Goal: Task Accomplishment & Management: Manage account settings

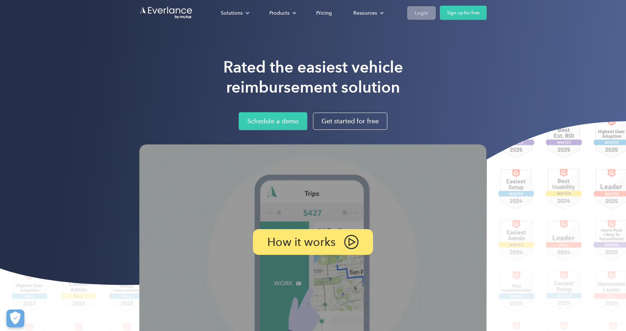
click at [421, 11] on div "Login" at bounding box center [421, 12] width 13 height 9
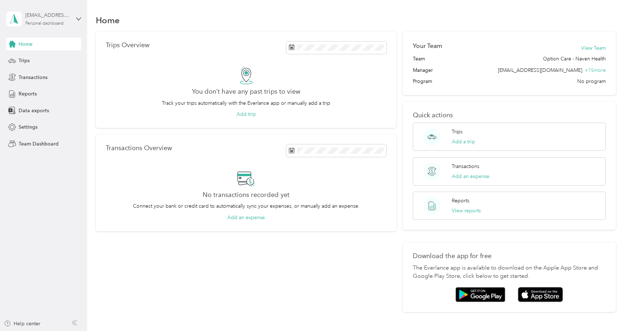
click at [39, 25] on div "Personal dashboard" at bounding box center [44, 23] width 38 height 4
click at [41, 57] on div "Team dashboard" at bounding box center [32, 59] width 38 height 8
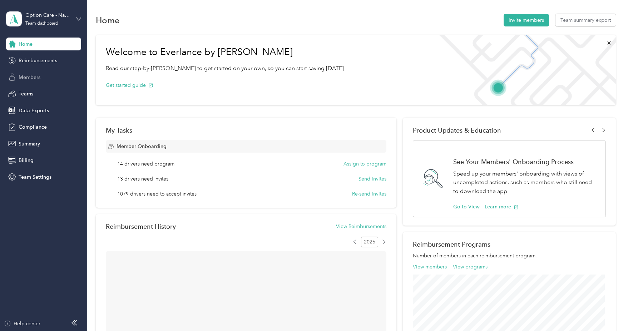
click at [29, 83] on div "Members" at bounding box center [43, 77] width 75 height 13
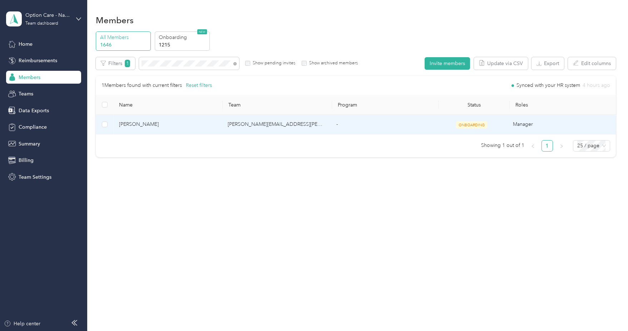
click at [131, 125] on span "[PERSON_NAME]" at bounding box center [167, 124] width 97 height 8
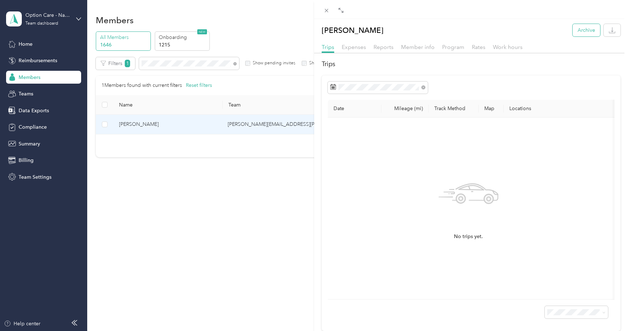
click at [583, 31] on button "Archive" at bounding box center [587, 30] width 28 height 13
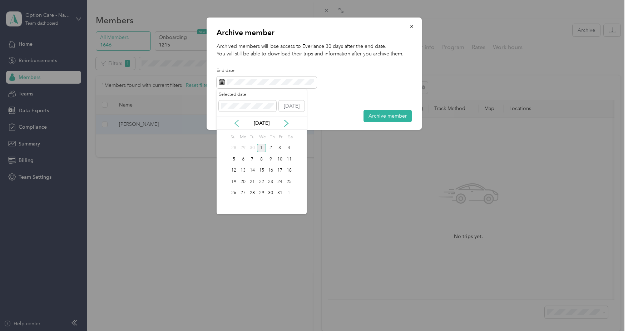
click at [236, 126] on icon at bounding box center [236, 123] width 7 height 7
click at [244, 149] on div "1" at bounding box center [242, 148] width 9 height 9
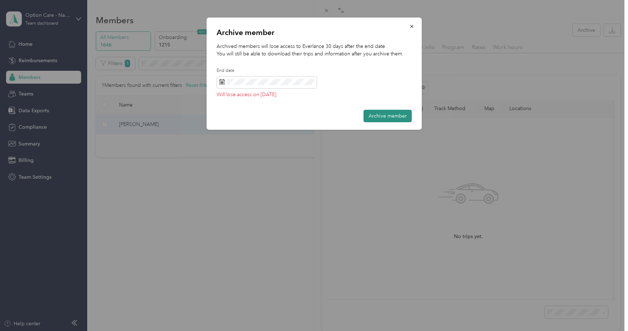
click at [383, 113] on button "Archive member" at bounding box center [387, 116] width 48 height 13
